Goal: Information Seeking & Learning: Find specific fact

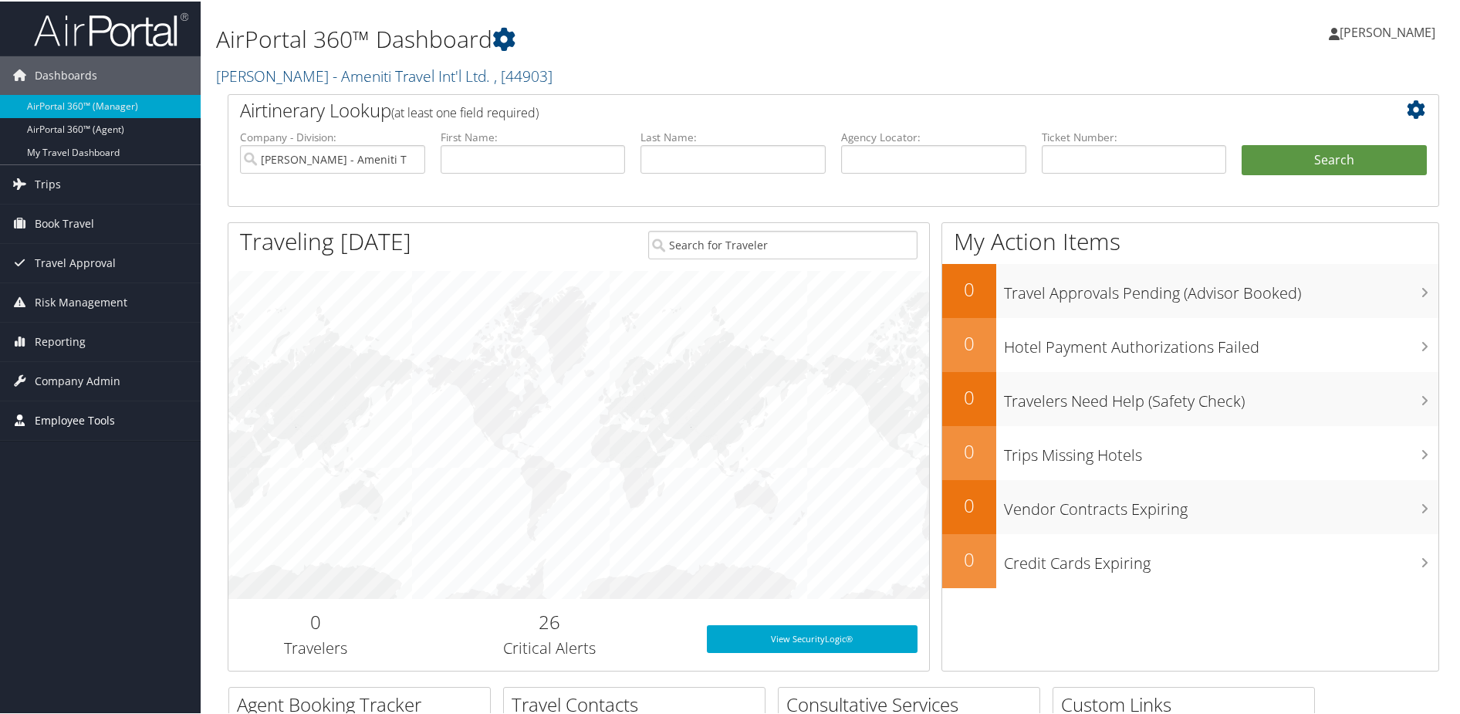
click at [54, 417] on span "Employee Tools" at bounding box center [75, 419] width 80 height 39
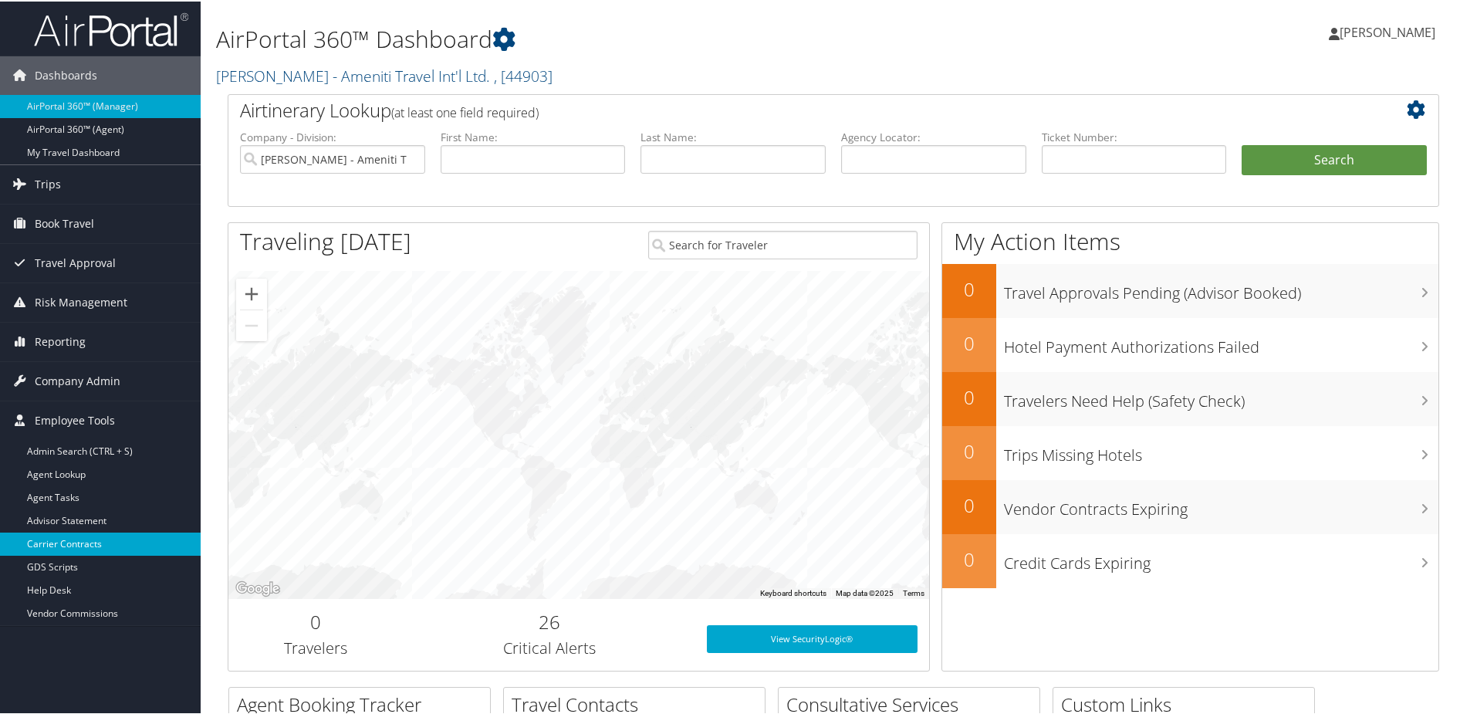
click at [91, 543] on link "Carrier Contracts" at bounding box center [100, 542] width 201 height 23
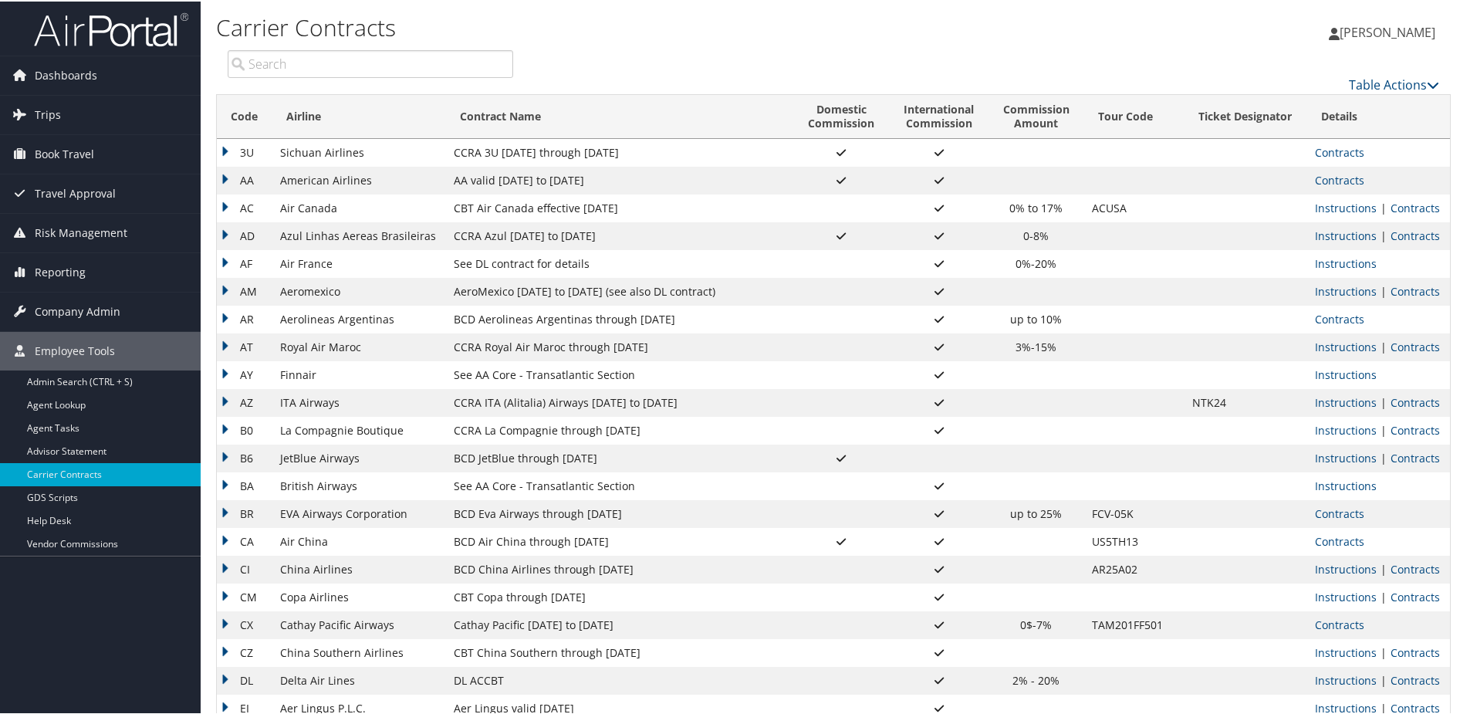
click at [318, 62] on input "search" at bounding box center [370, 63] width 285 height 28
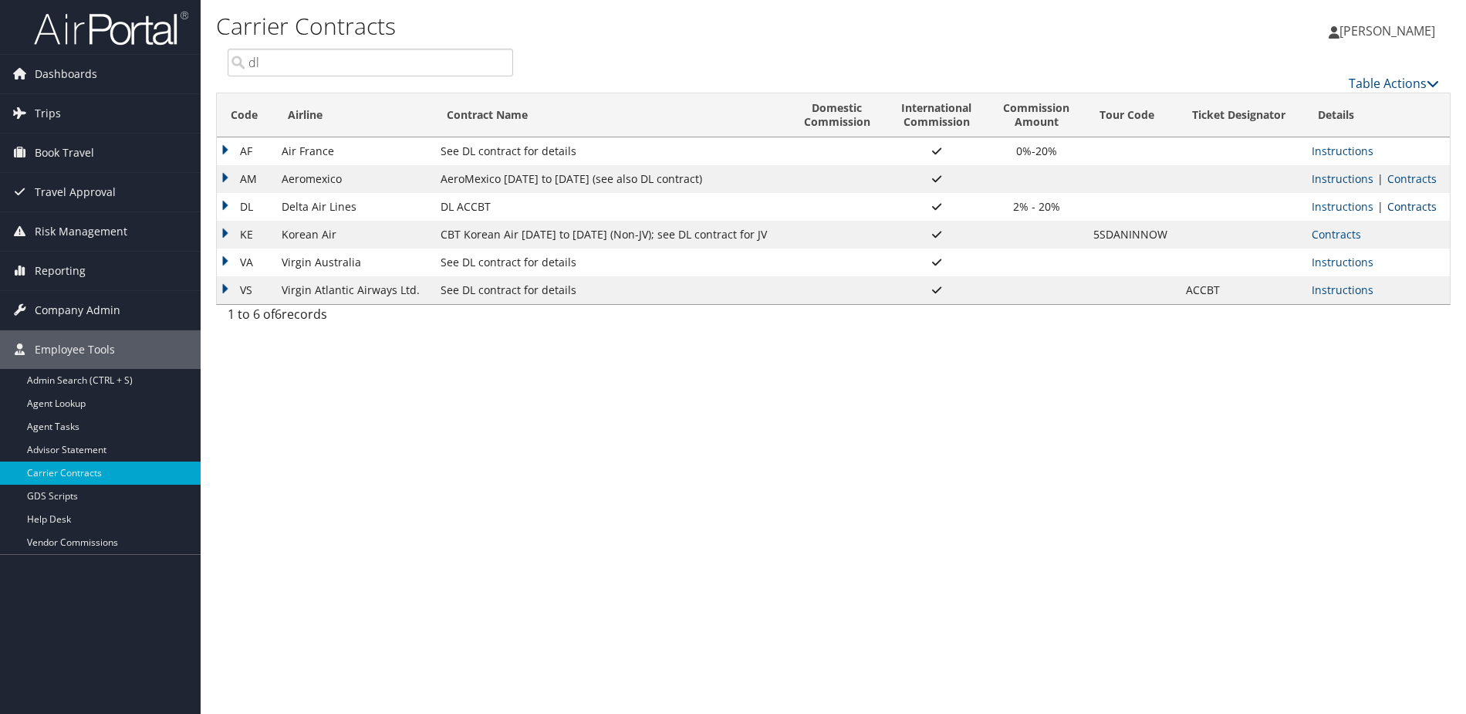
type input "dl"
click at [1426, 203] on link "Contracts" at bounding box center [1411, 206] width 49 height 15
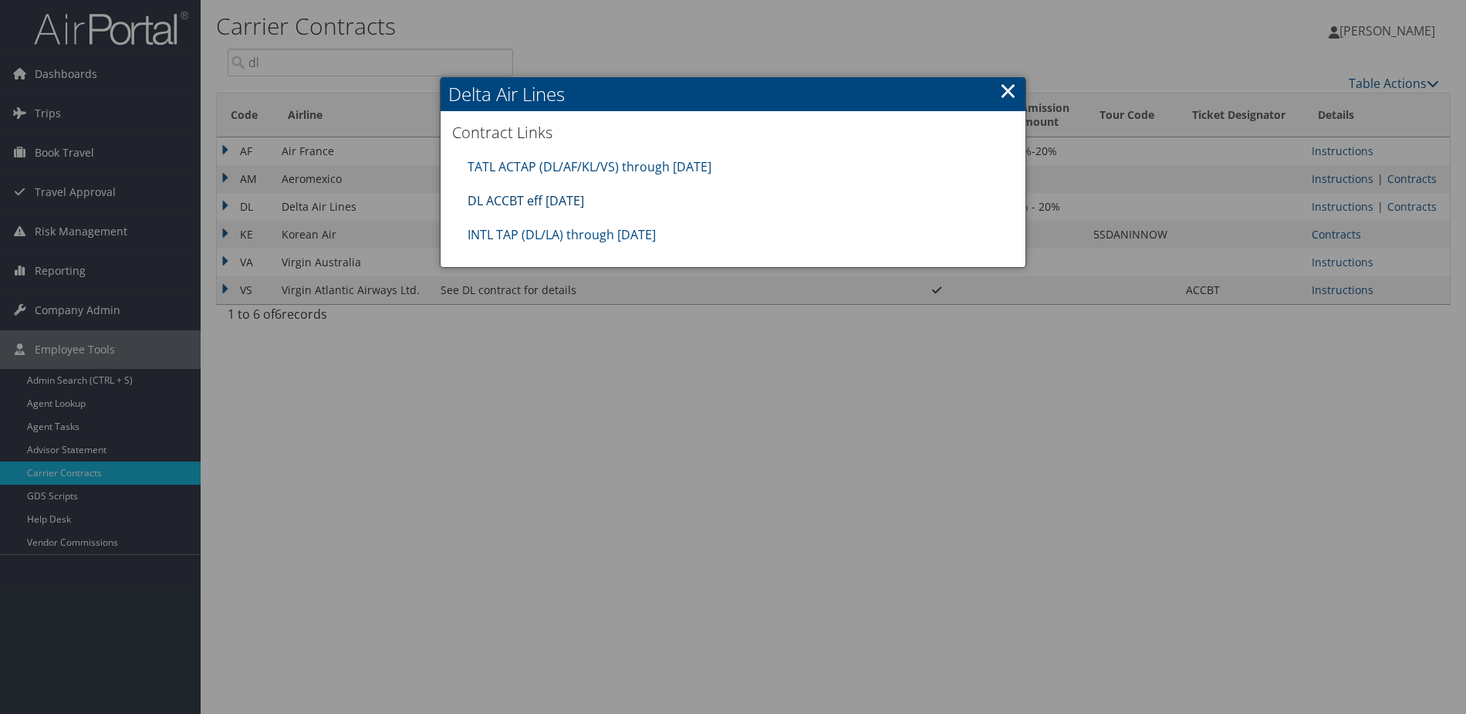
click at [557, 201] on link "DL ACCBT eff Aug 2025" at bounding box center [525, 200] width 116 height 17
click at [596, 231] on link "INTL TAP (DL/LA) through 1.31.26" at bounding box center [561, 234] width 188 height 17
click at [524, 164] on link "TATL ACTAP (DL/AF/KL/VS) through 06.30.26" at bounding box center [589, 166] width 244 height 17
click at [1011, 89] on link "×" at bounding box center [1008, 90] width 18 height 31
